Goal: Understand process/instructions

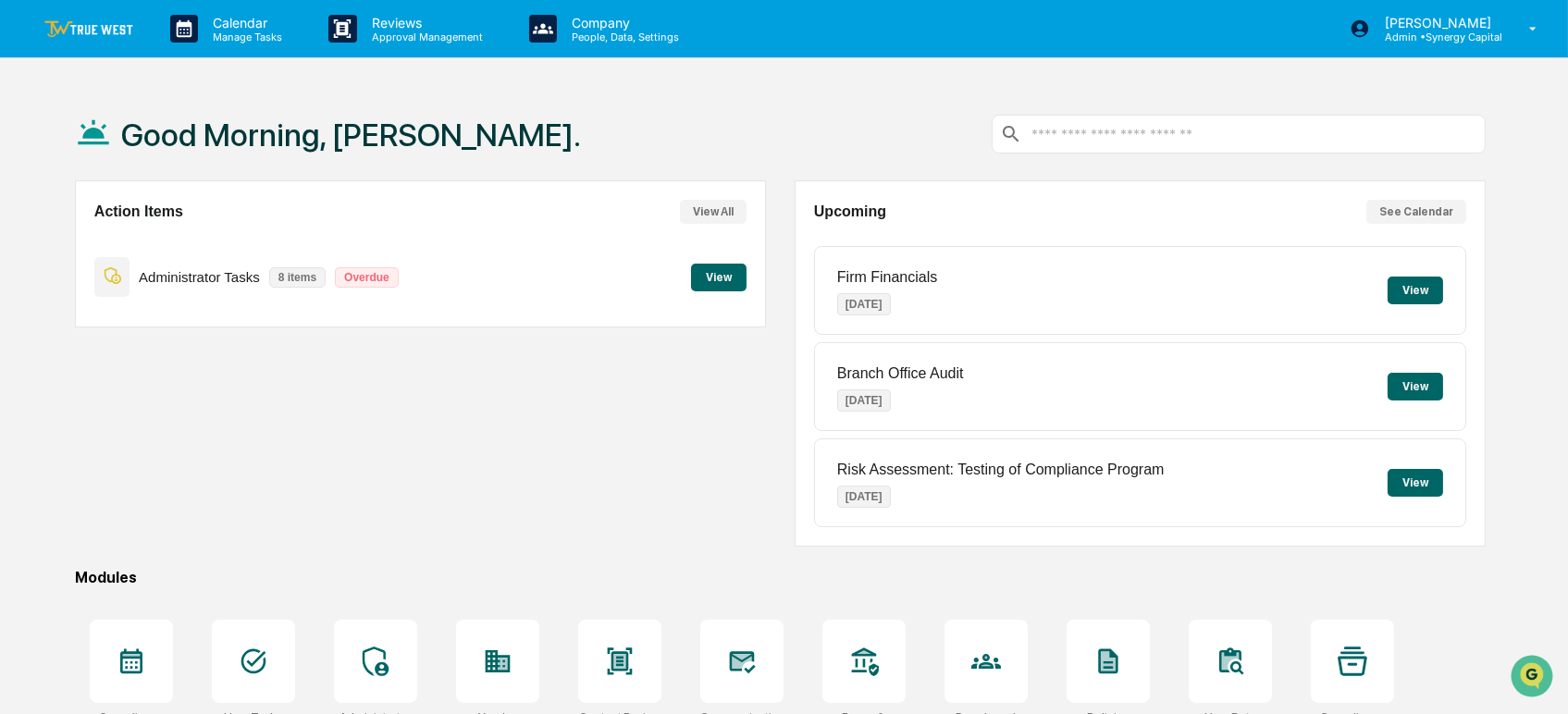
click at [722, 280] on button "View" at bounding box center [718, 277] width 55 height 28
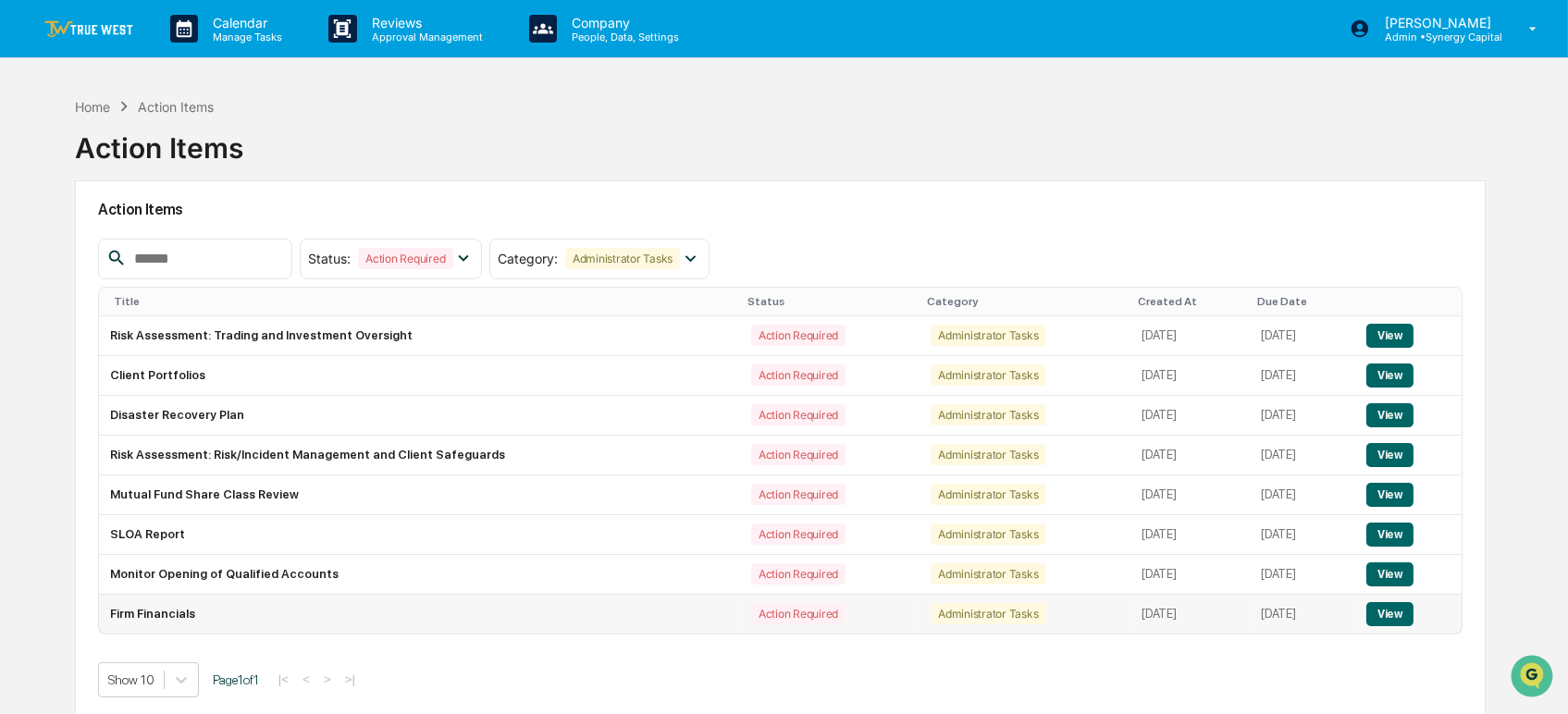
click at [1386, 612] on button "View" at bounding box center [1390, 614] width 48 height 24
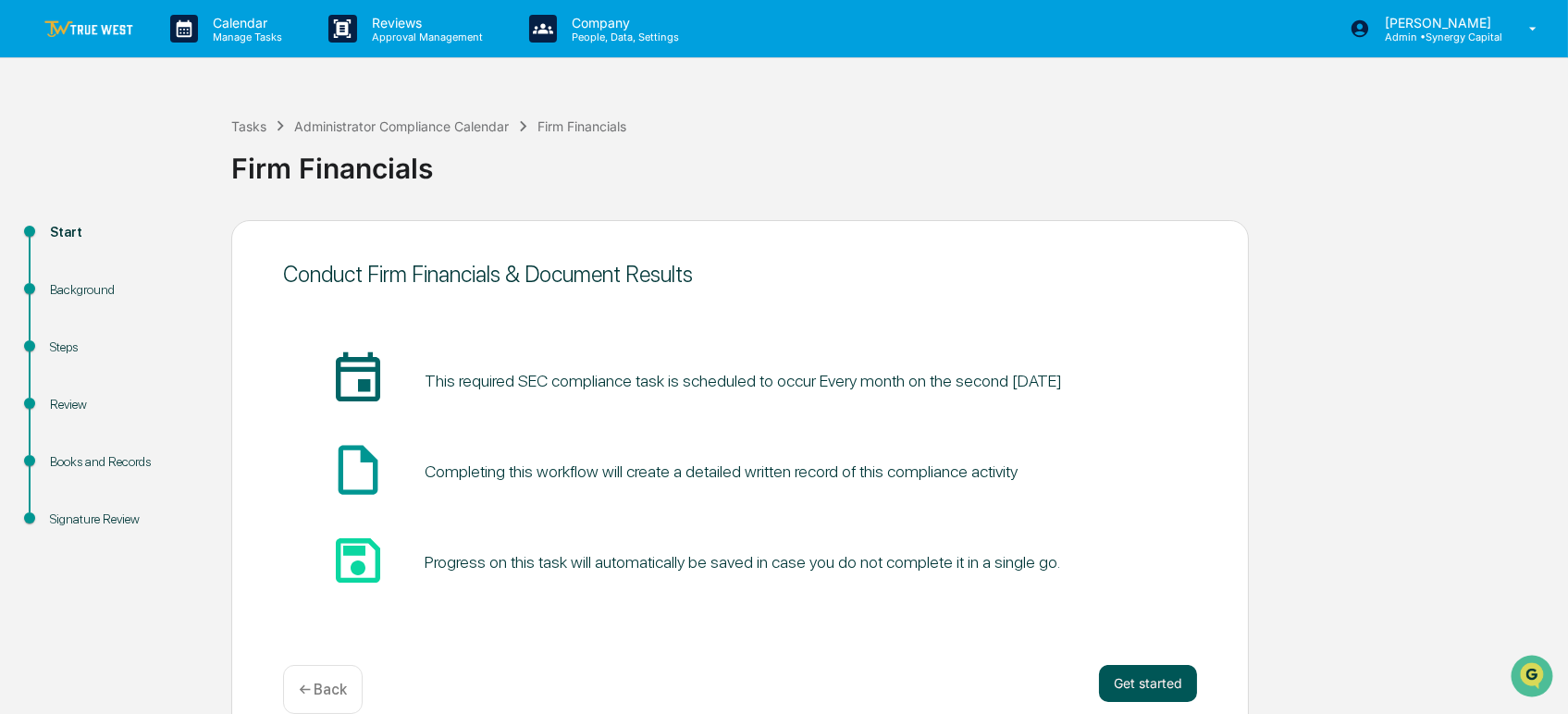
click at [1158, 682] on button "Get started" at bounding box center [1147, 684] width 98 height 37
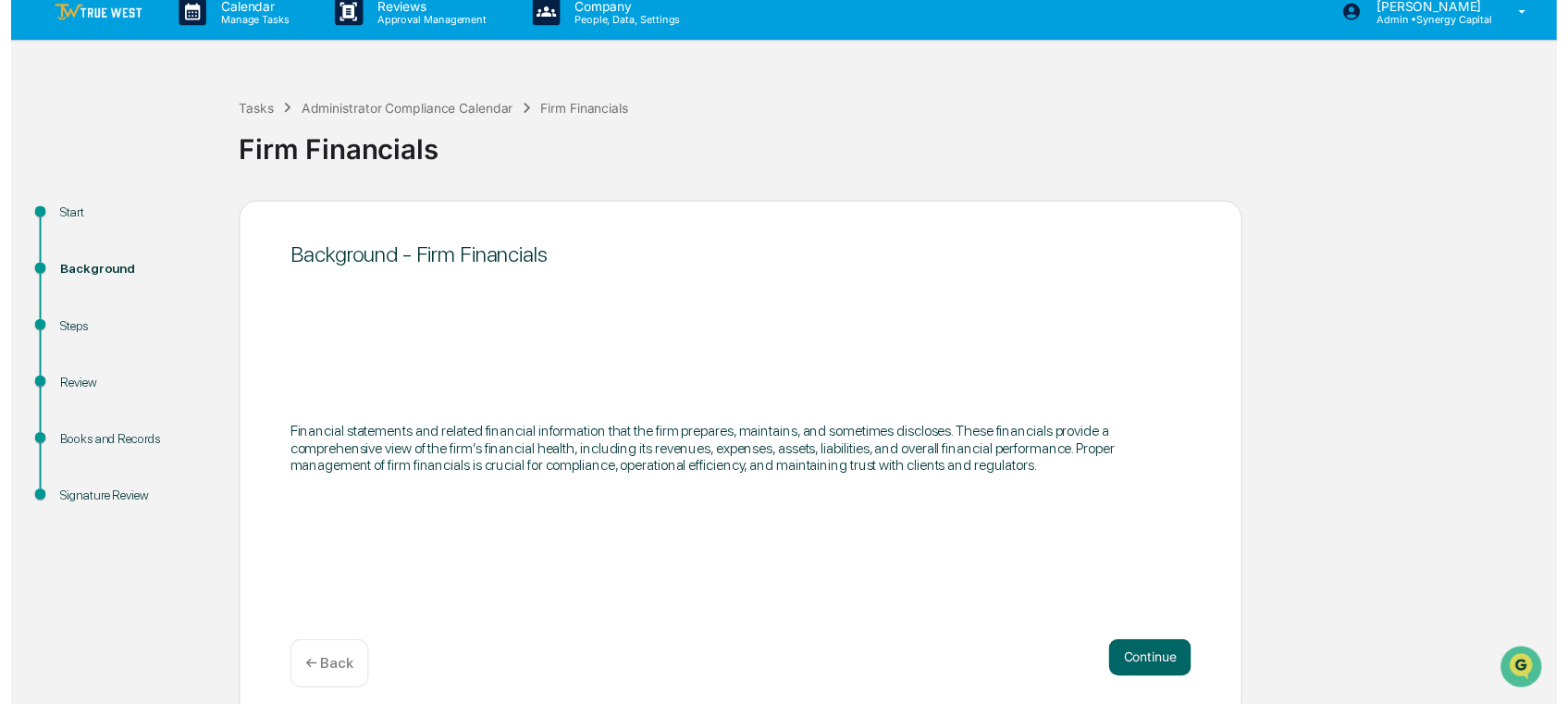
scroll to position [30, 0]
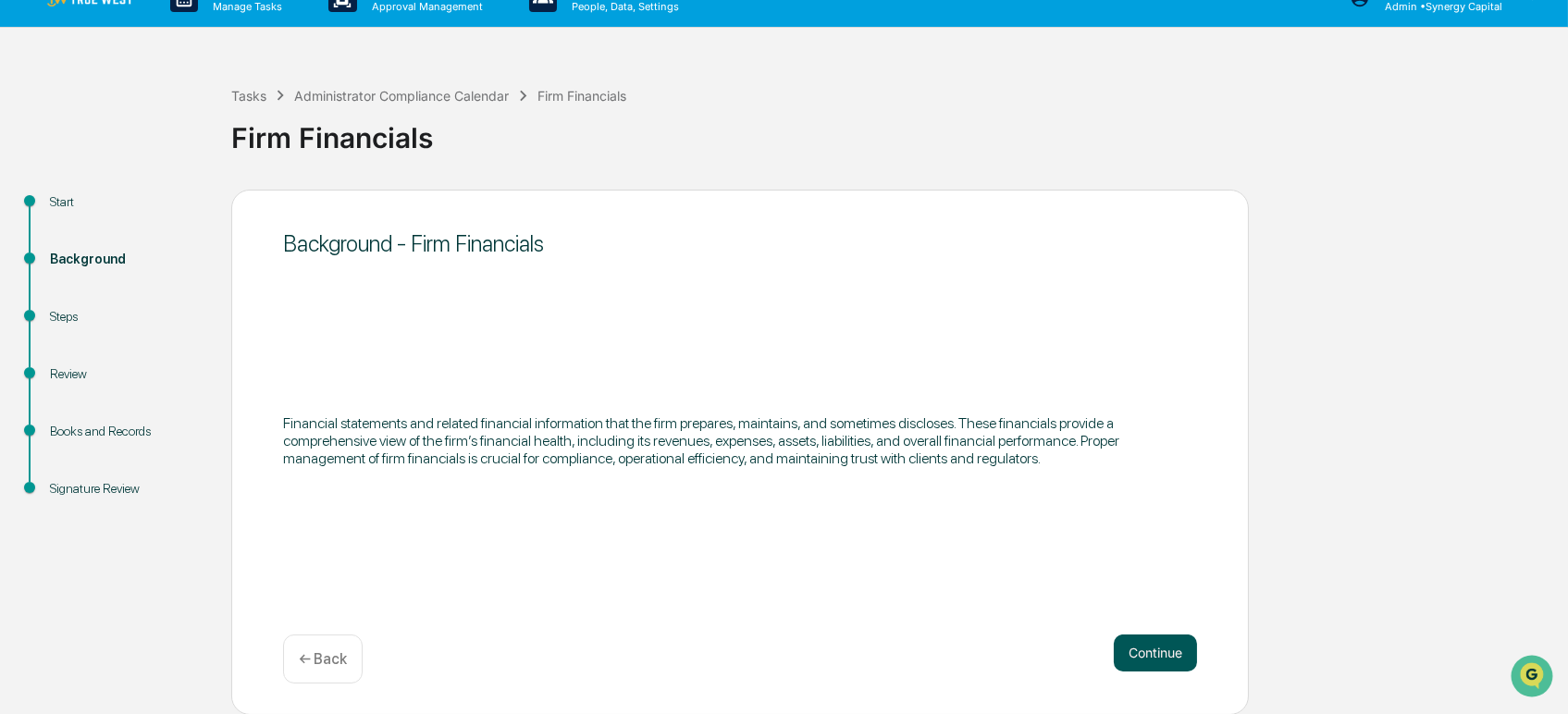
click at [1159, 661] on button "Continue" at bounding box center [1156, 653] width 84 height 37
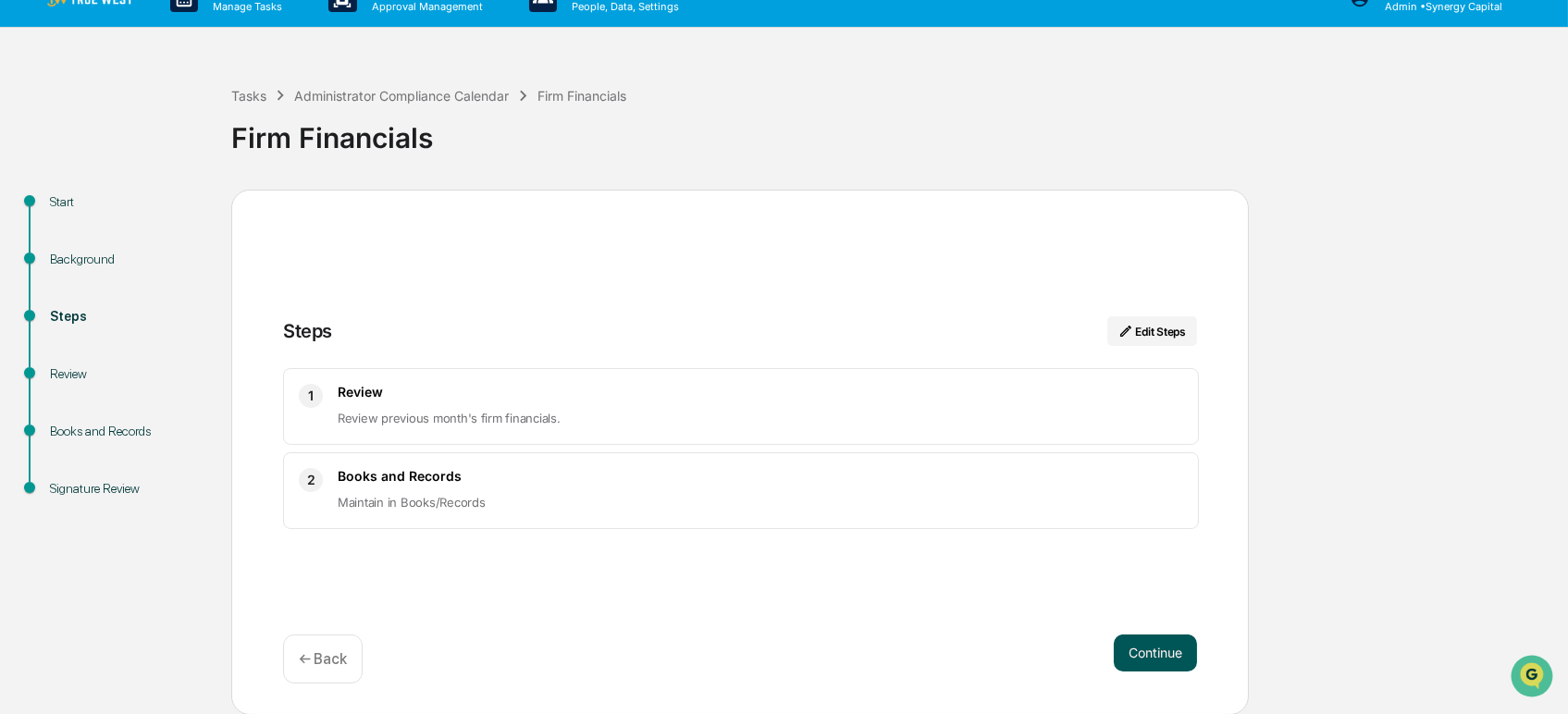
click at [1137, 653] on button "Continue" at bounding box center [1156, 653] width 84 height 37
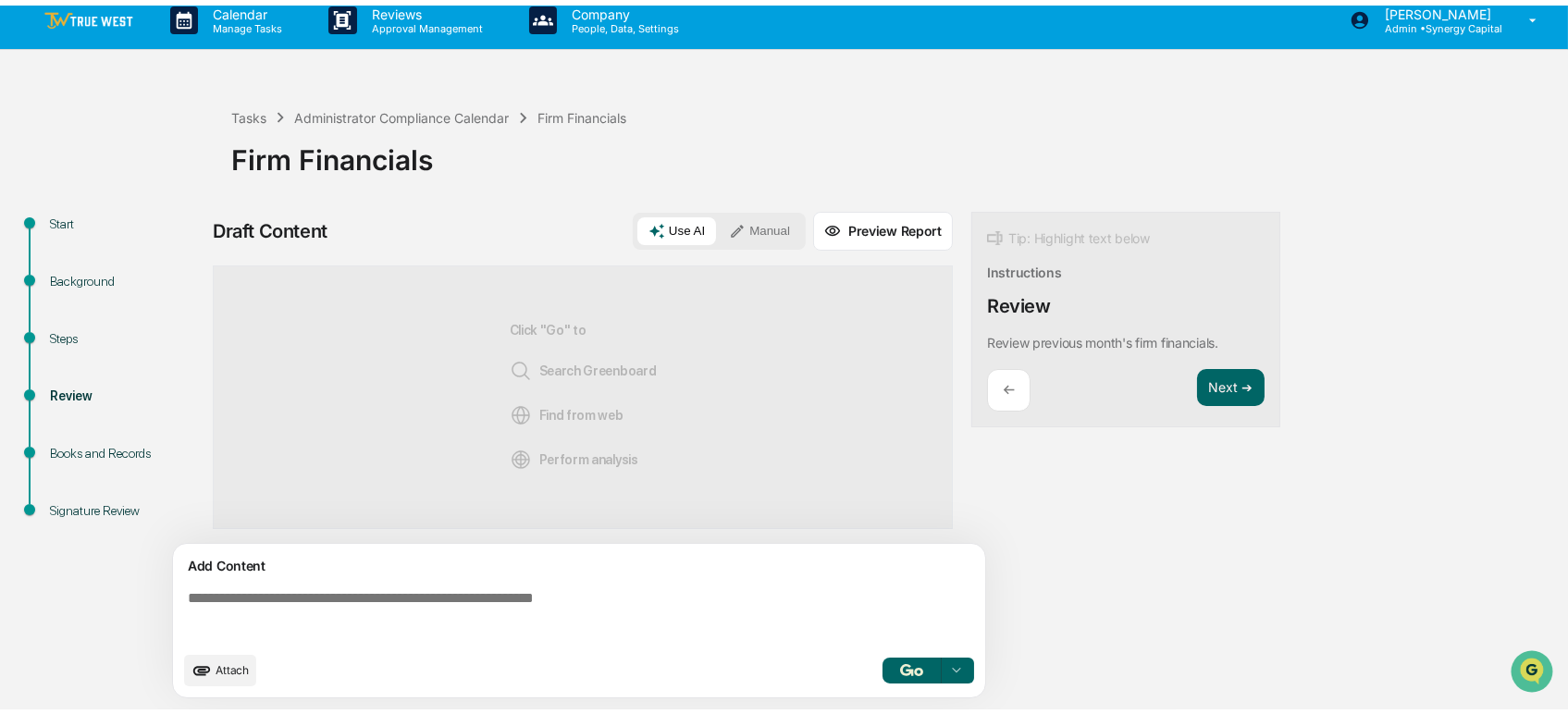
scroll to position [14, 0]
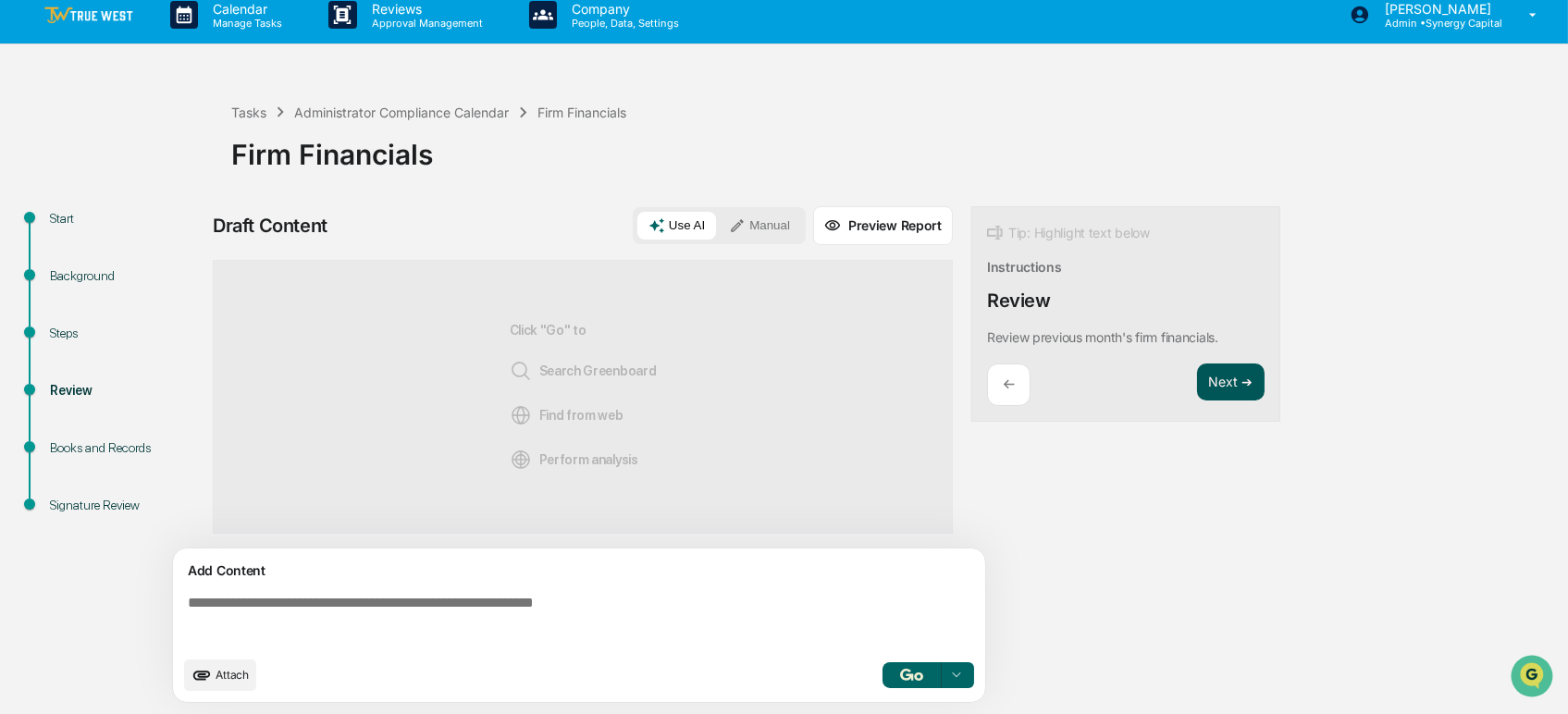
click at [1233, 376] on button "Next ➔" at bounding box center [1231, 383] width 67 height 38
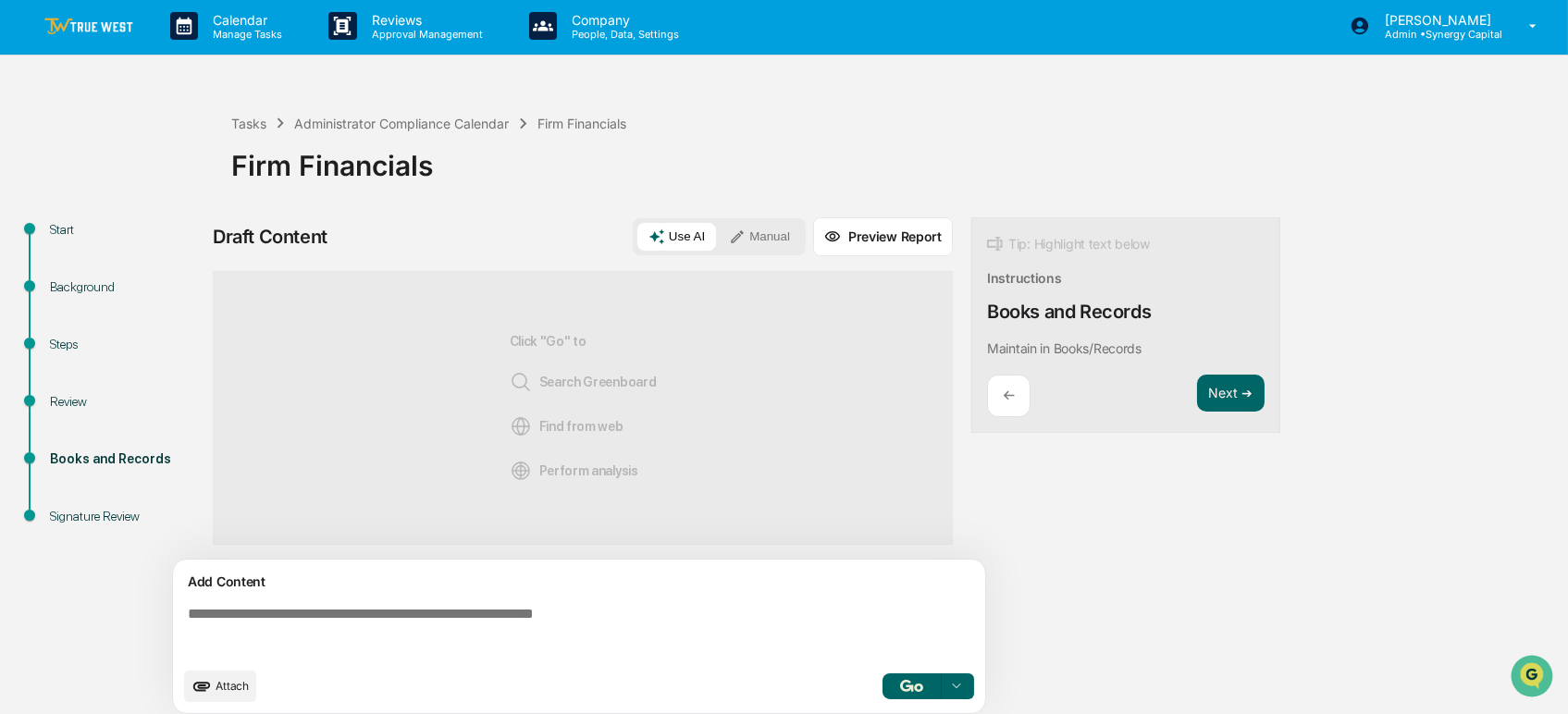
scroll to position [0, 0]
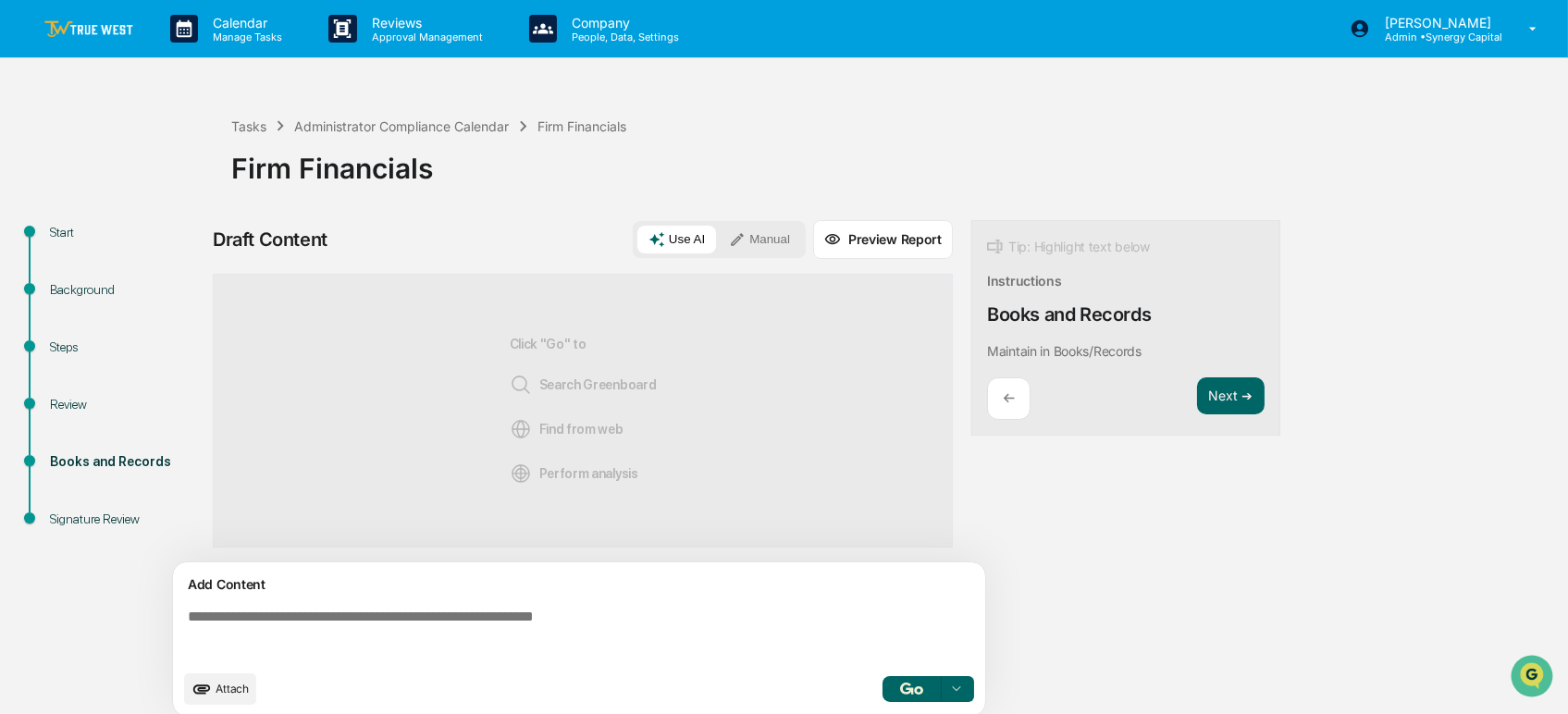
click at [82, 29] on img at bounding box center [88, 29] width 88 height 17
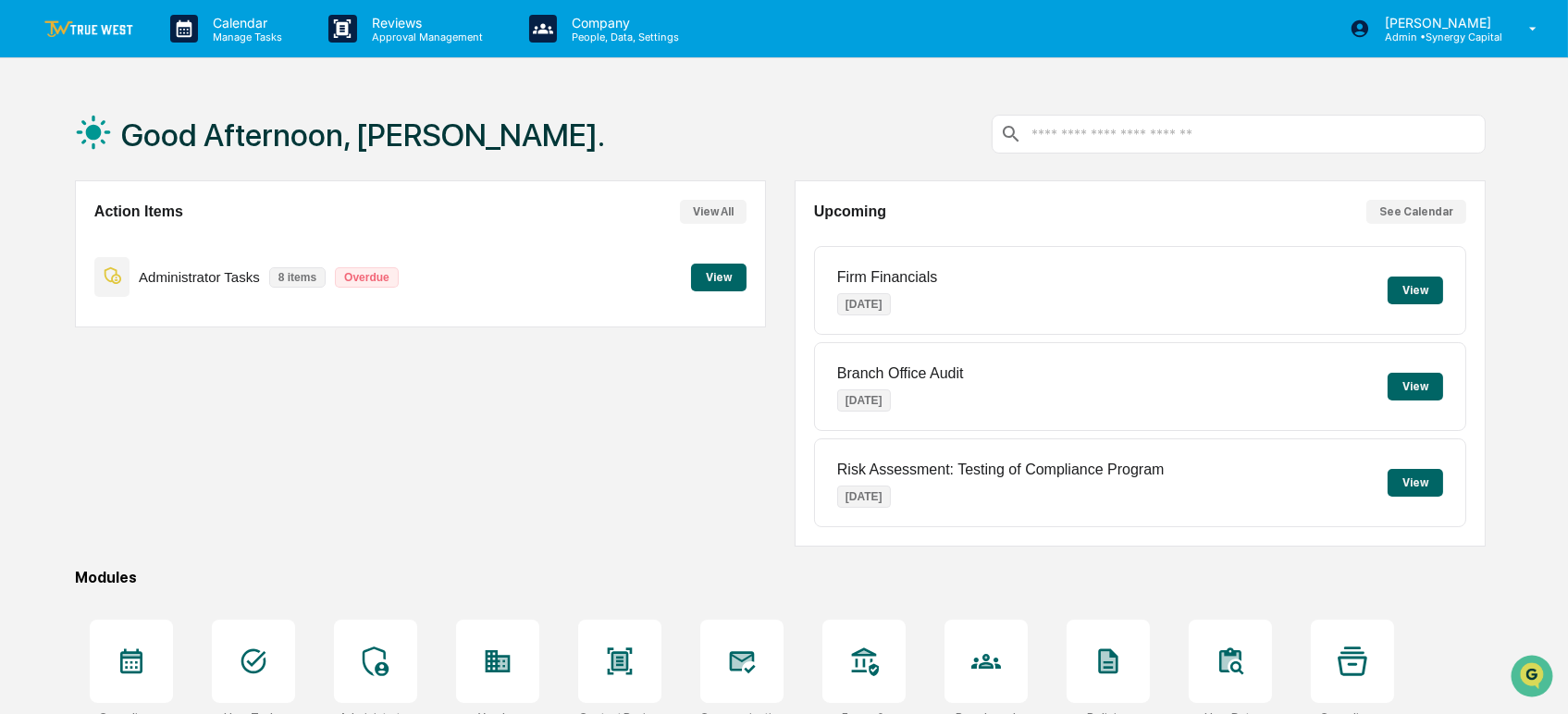
click at [1104, 141] on input "text" at bounding box center [1252, 134] width 448 height 17
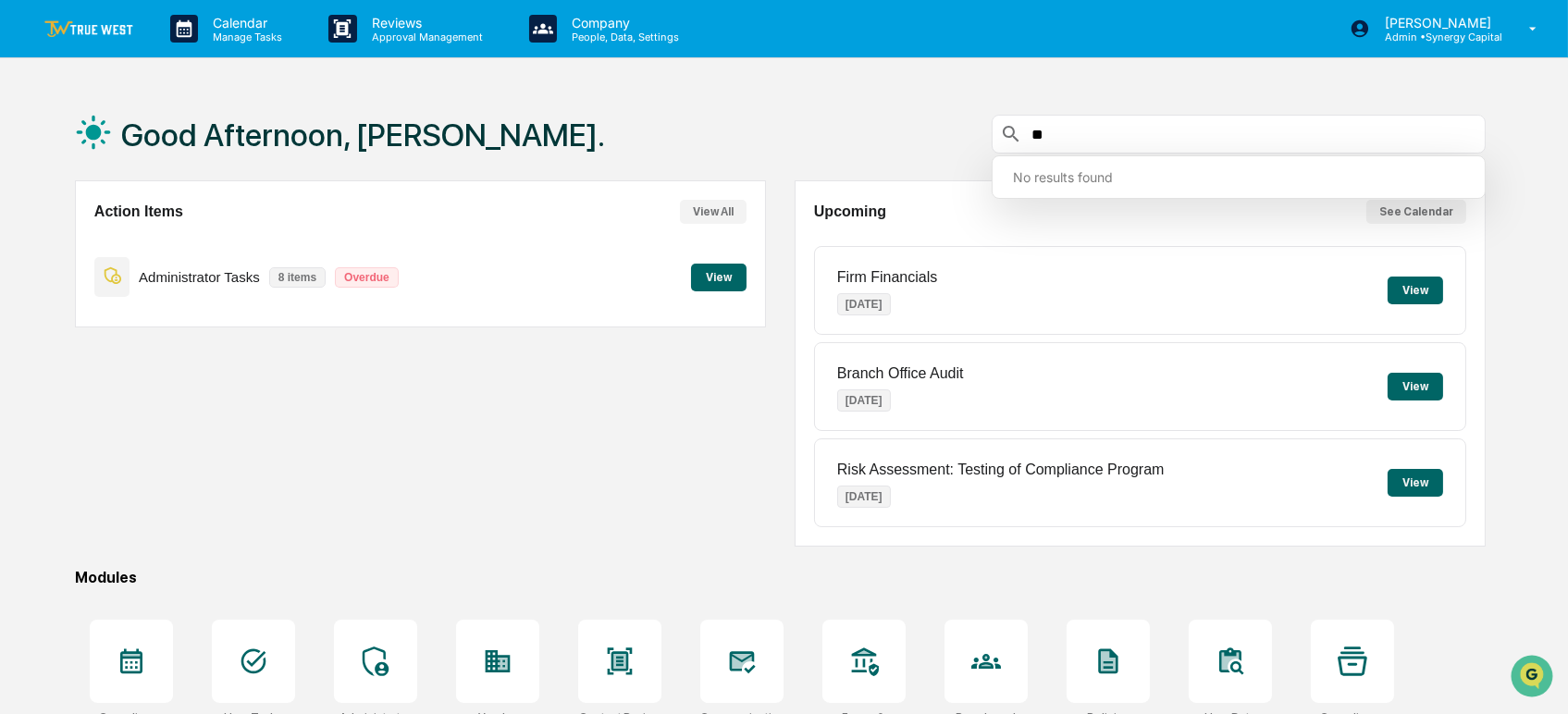
type input "*"
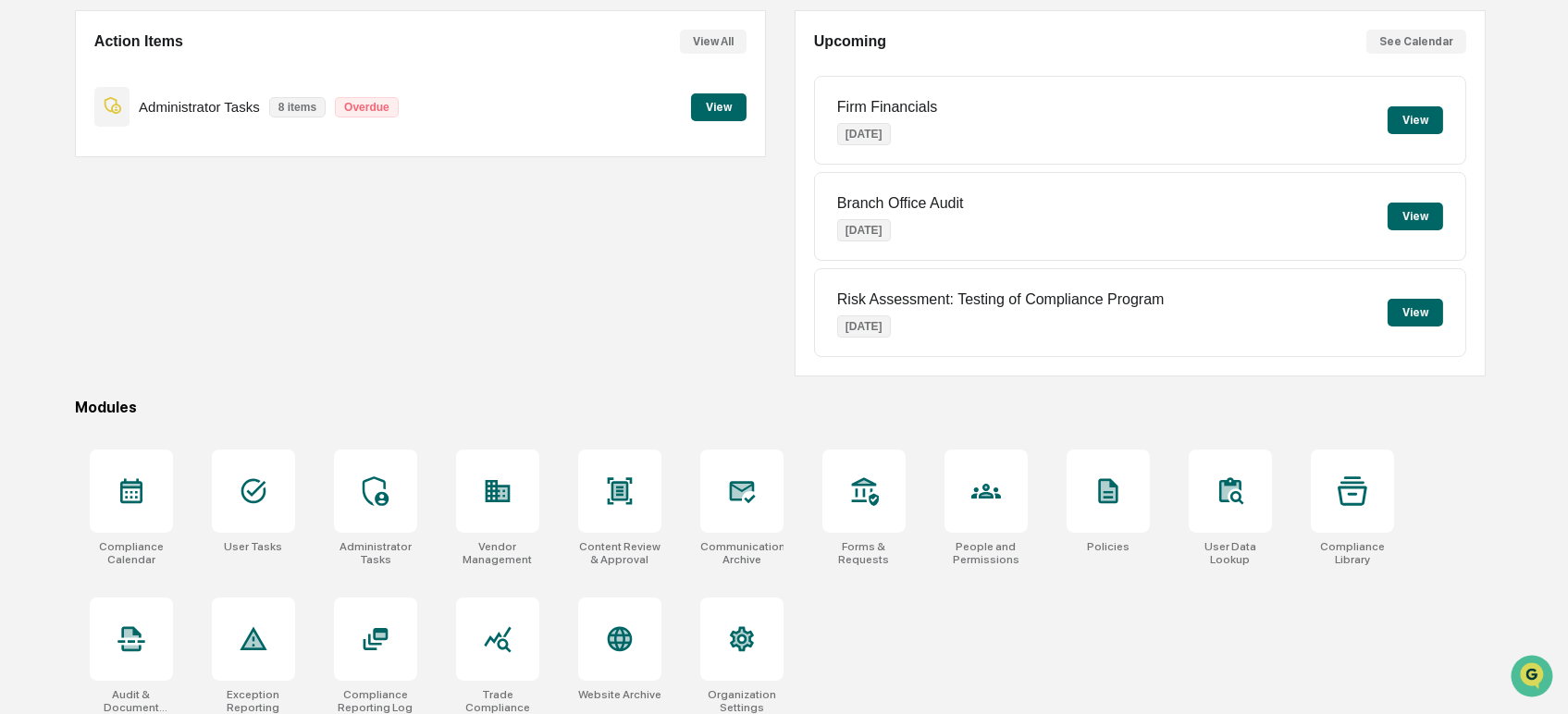
scroll to position [180, 0]
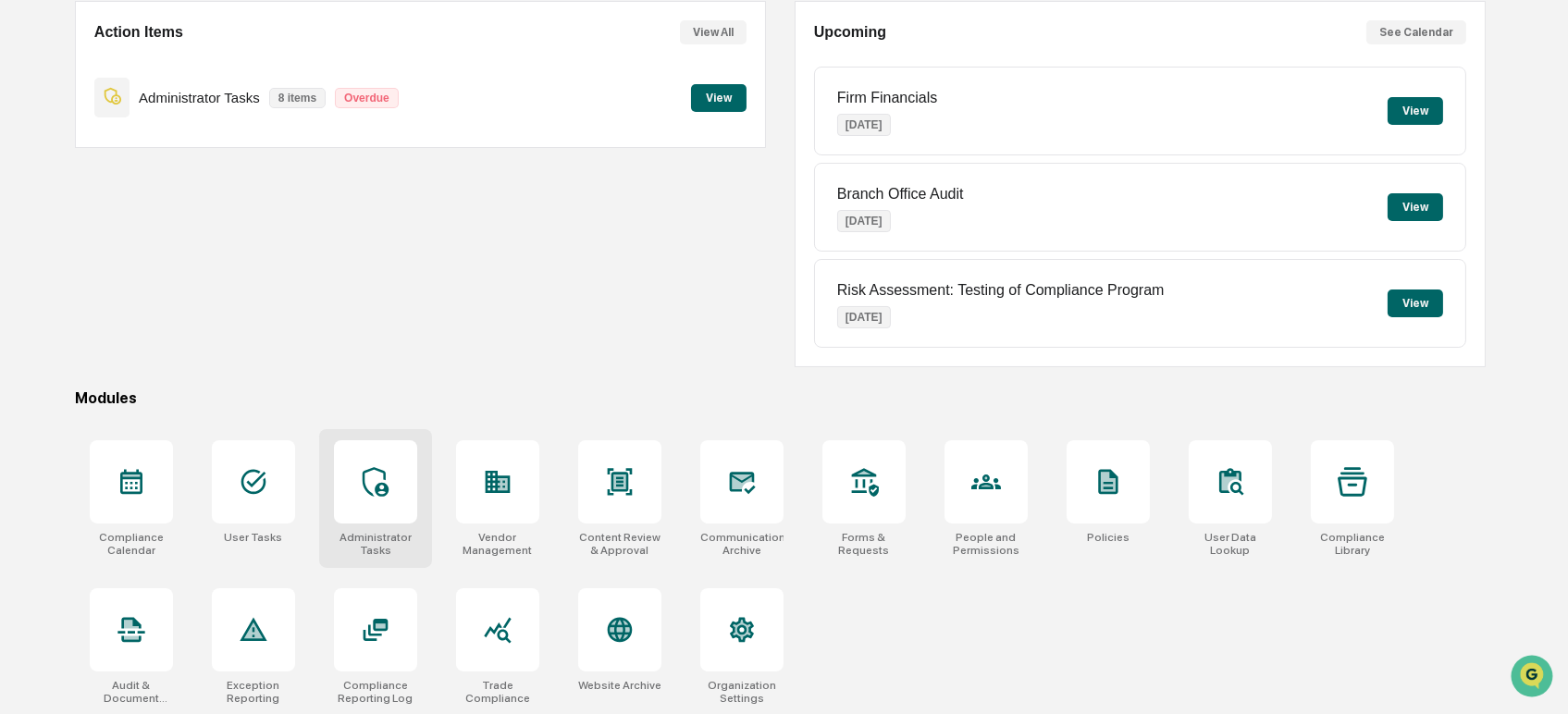
click at [400, 487] on div at bounding box center [375, 482] width 84 height 84
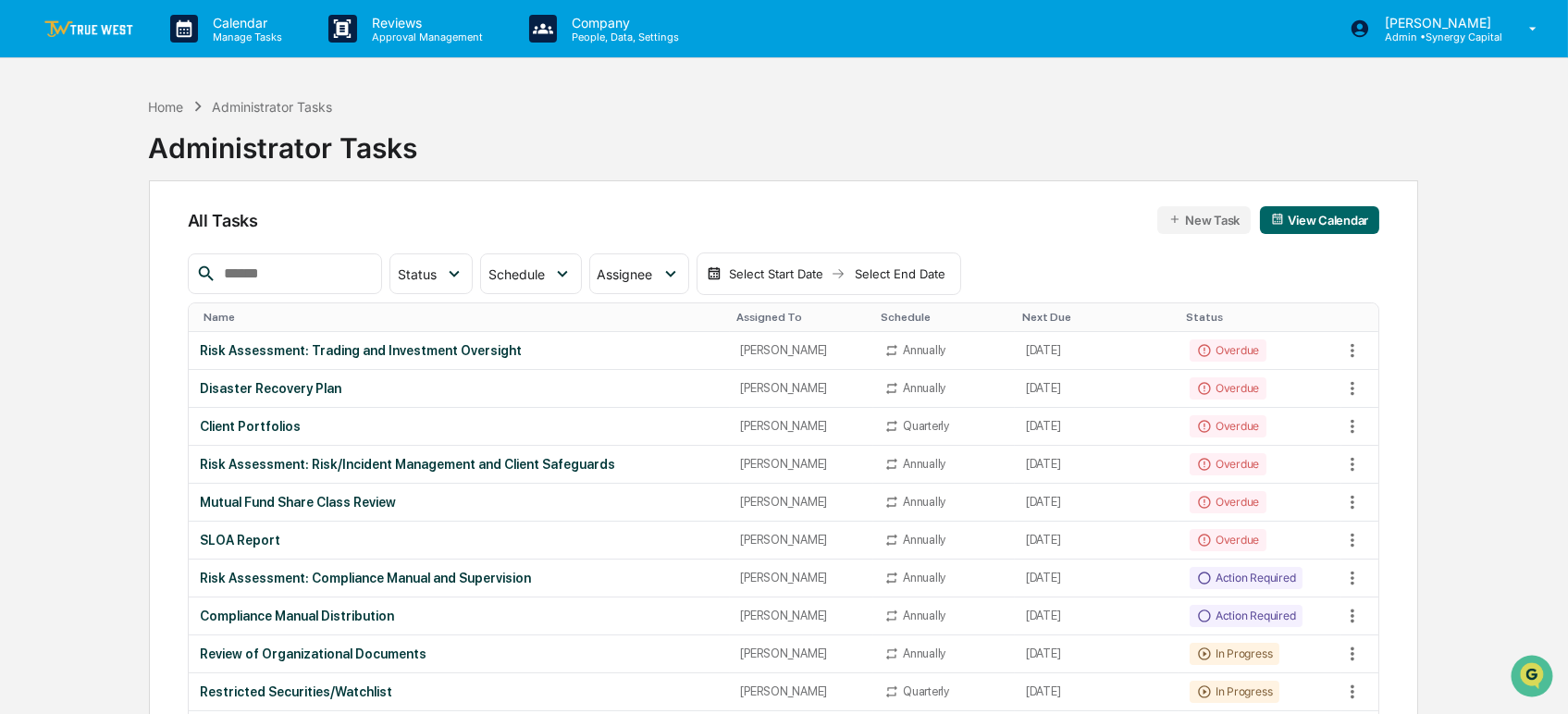
click at [557, 113] on div "Home Administrator Tasks Administrator Tasks" at bounding box center [784, 133] width 1270 height 92
click at [1068, 145] on div "Home Administrator Tasks Administrator Tasks" at bounding box center [784, 133] width 1270 height 92
